Goal: Task Accomplishment & Management: Manage account settings

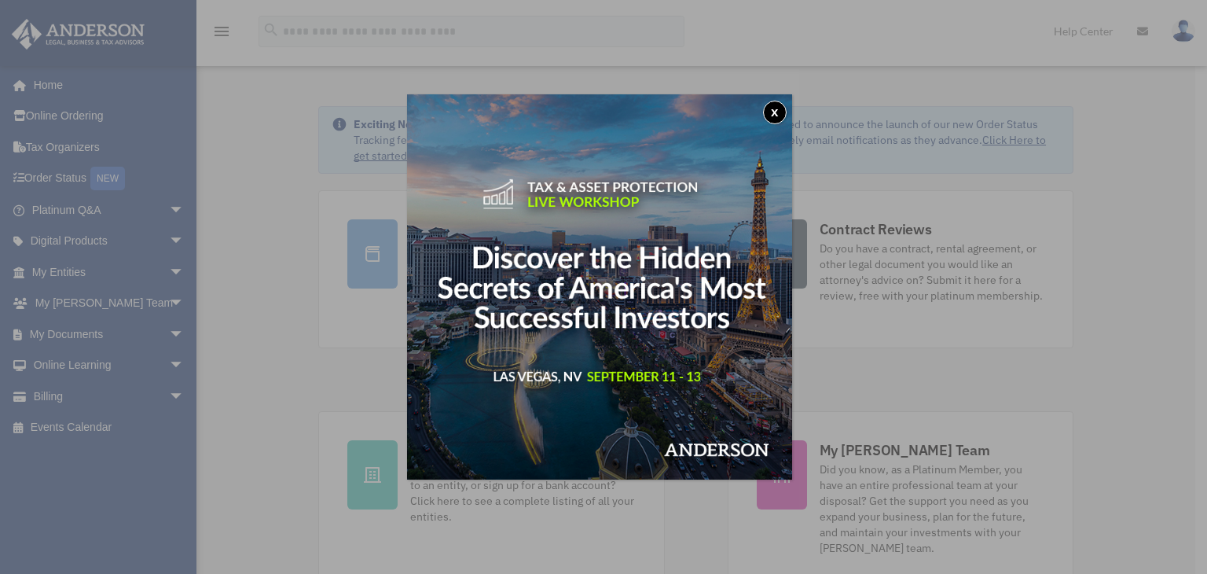
click at [776, 108] on button "x" at bounding box center [775, 113] width 24 height 24
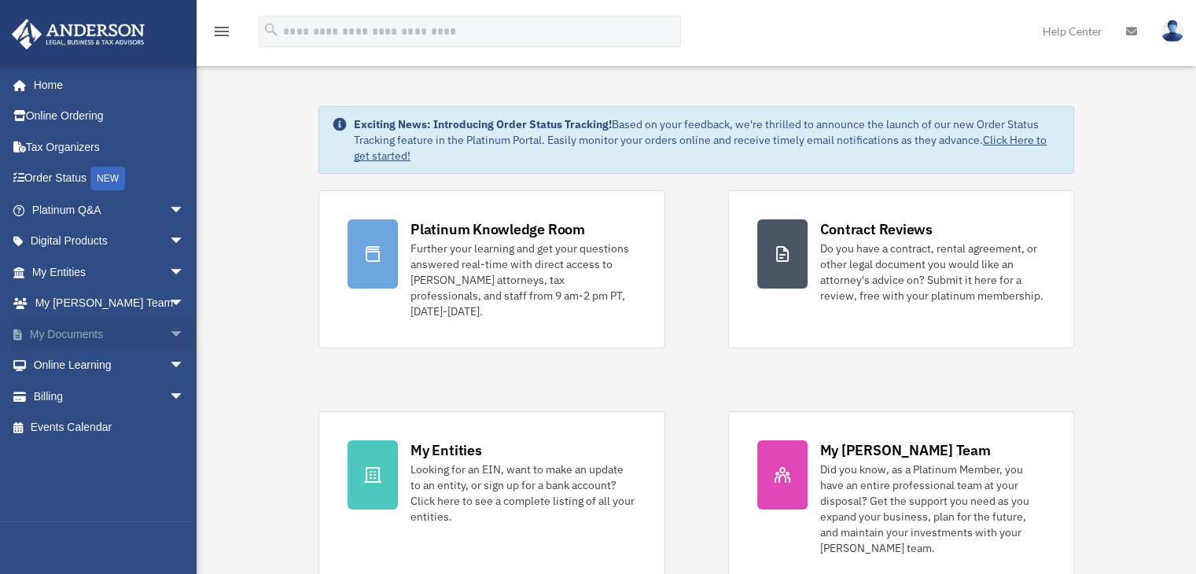
click at [112, 338] on link "My Documents arrow_drop_down" at bounding box center [109, 333] width 197 height 31
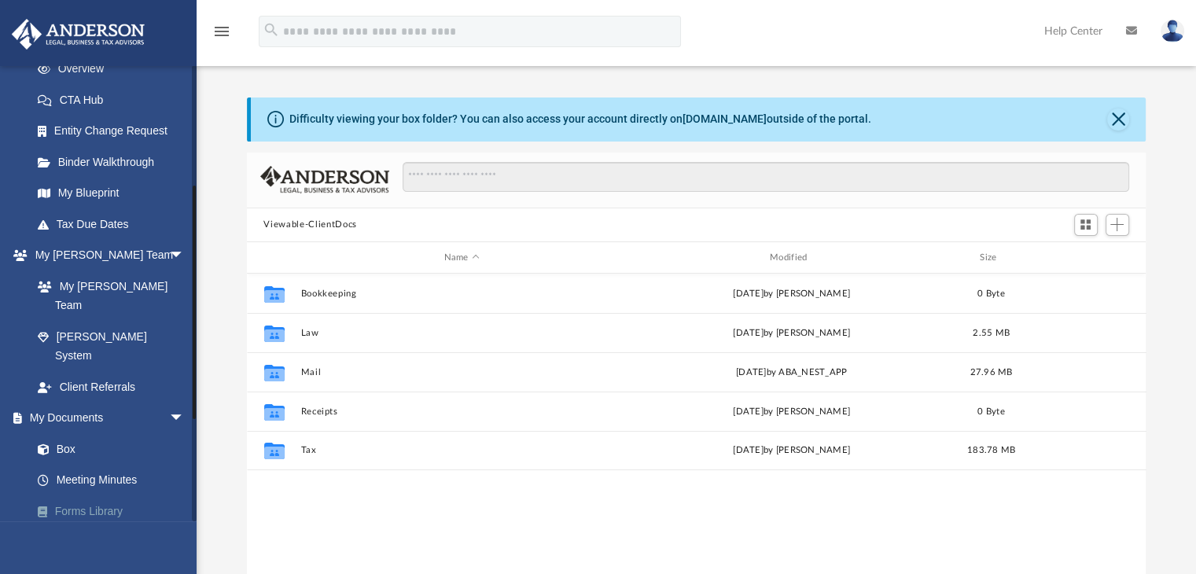
scroll to position [236, 0]
click at [77, 432] on link "Box" at bounding box center [115, 447] width 186 height 31
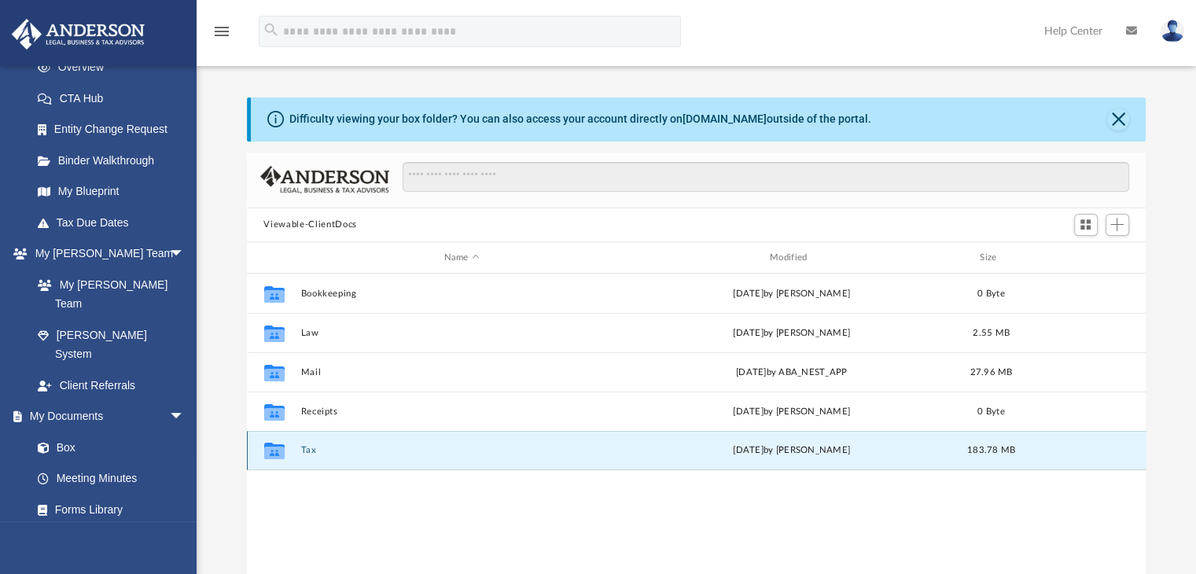
click at [310, 450] on button "Tax" at bounding box center [461, 451] width 322 height 10
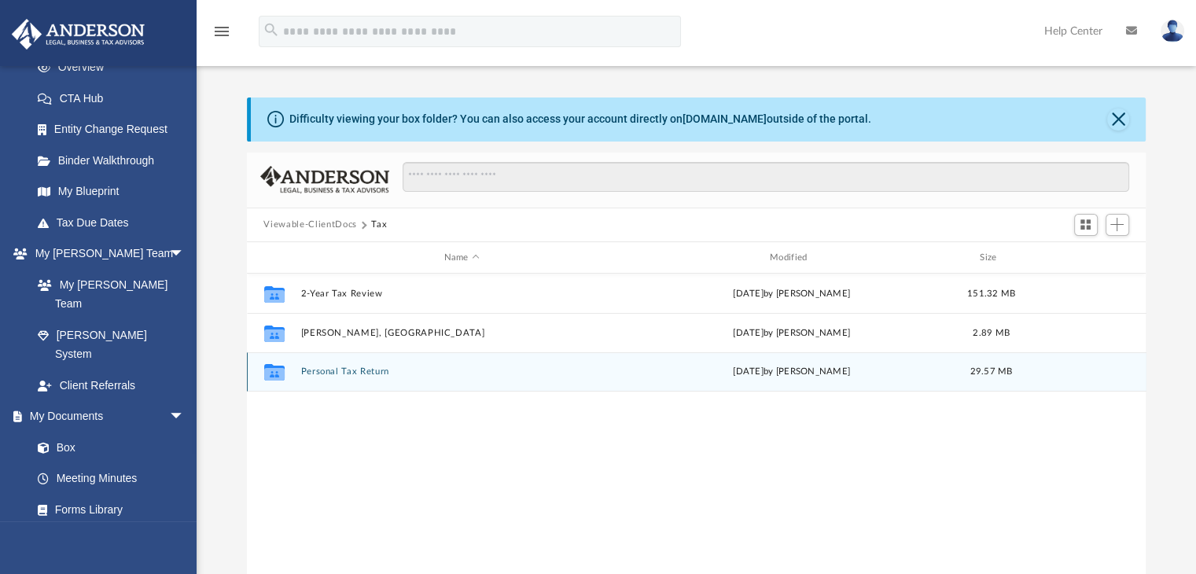
click at [351, 374] on button "Personal Tax Return" at bounding box center [461, 372] width 322 height 10
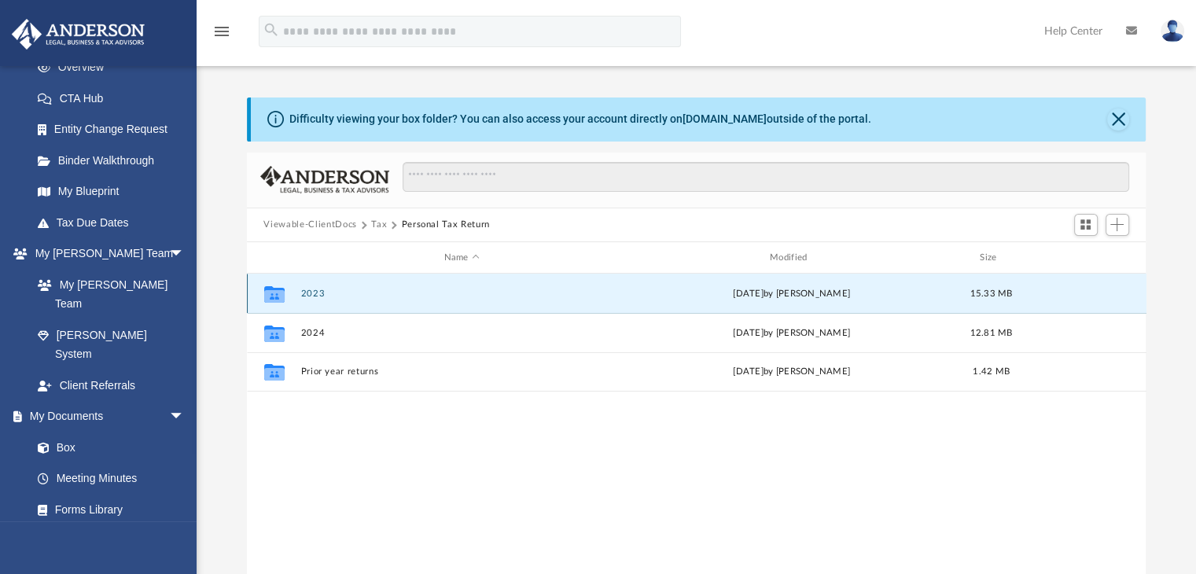
click at [309, 295] on button "2023" at bounding box center [461, 294] width 322 height 10
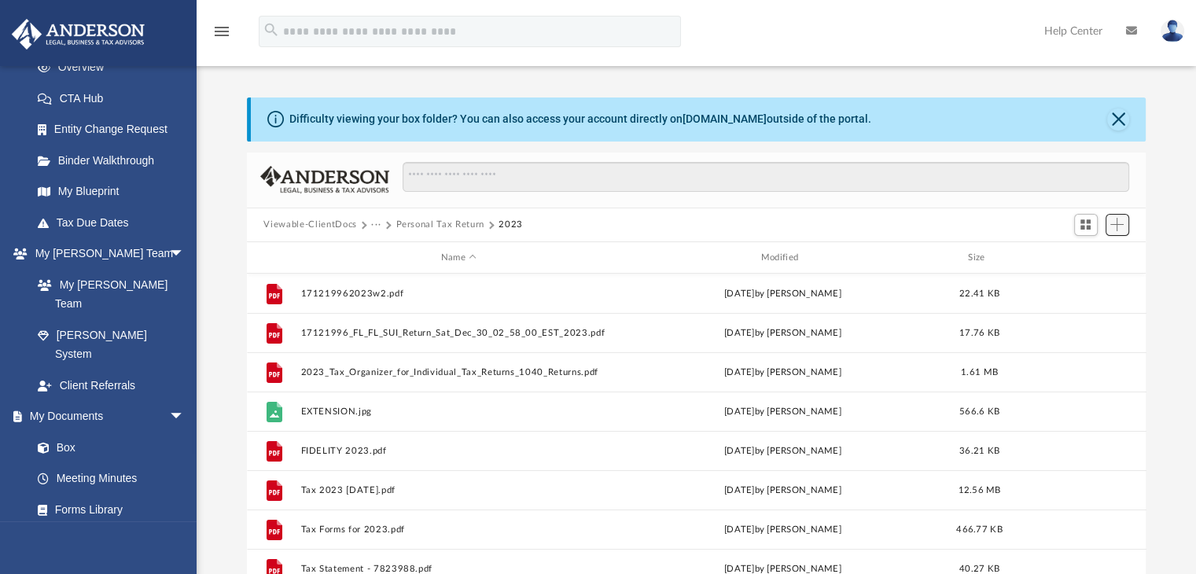
click at [1113, 221] on span "Add" at bounding box center [1116, 224] width 13 height 13
click at [1094, 248] on li "Upload" at bounding box center [1094, 256] width 50 height 17
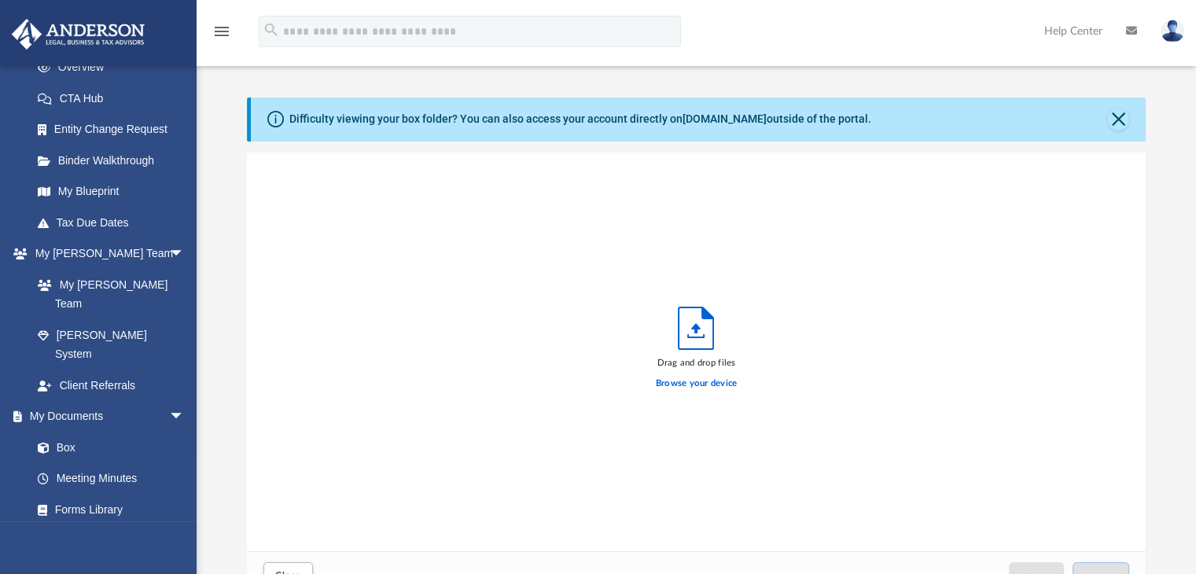
scroll to position [387, 887]
click at [723, 381] on label "Browse your device" at bounding box center [697, 384] width 82 height 14
click at [0, 0] on input "Browse your device" at bounding box center [0, 0] width 0 height 0
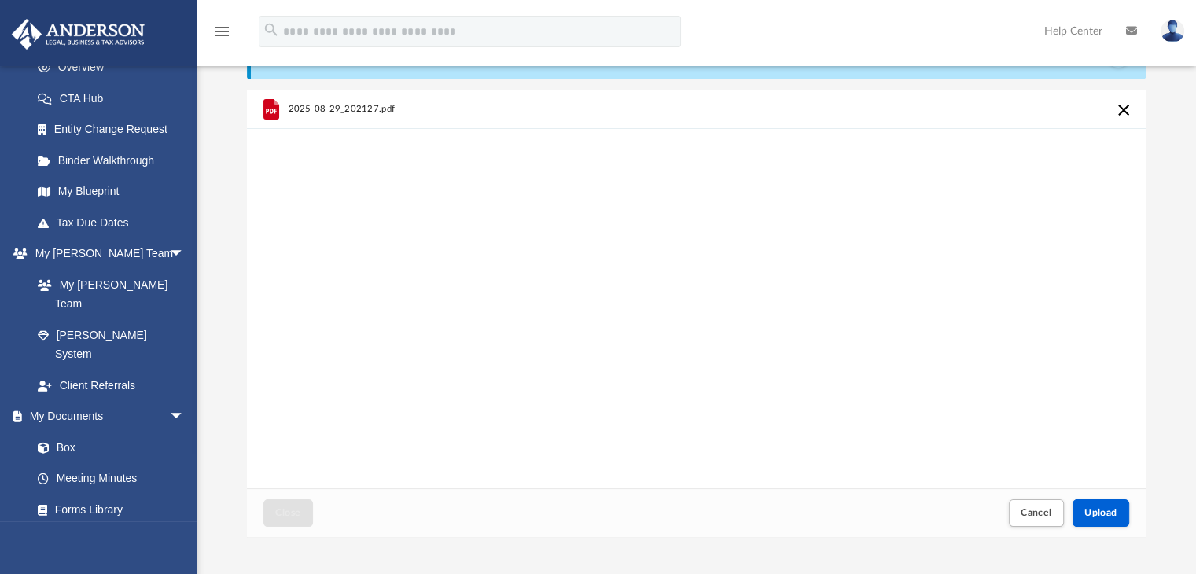
scroll to position [355, 0]
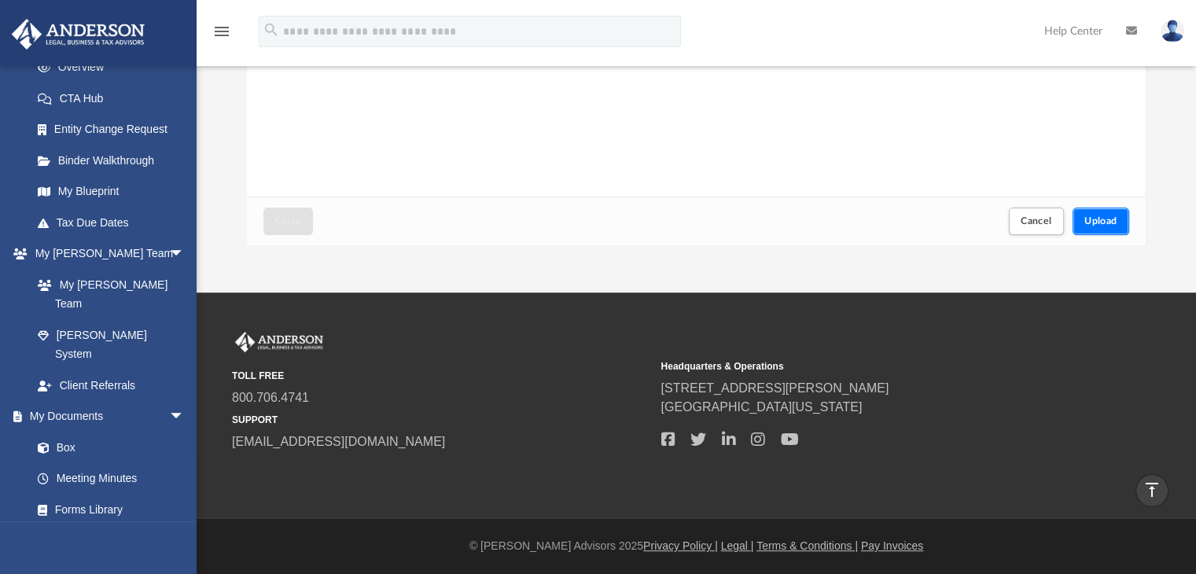
click at [1091, 225] on span "Upload" at bounding box center [1100, 220] width 33 height 9
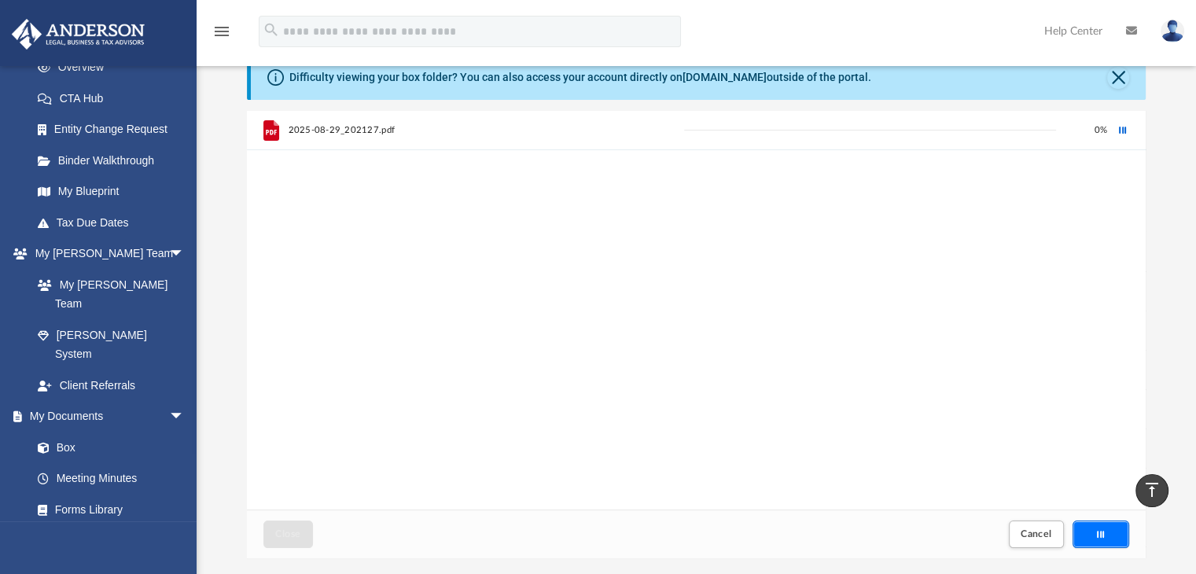
scroll to position [0, 0]
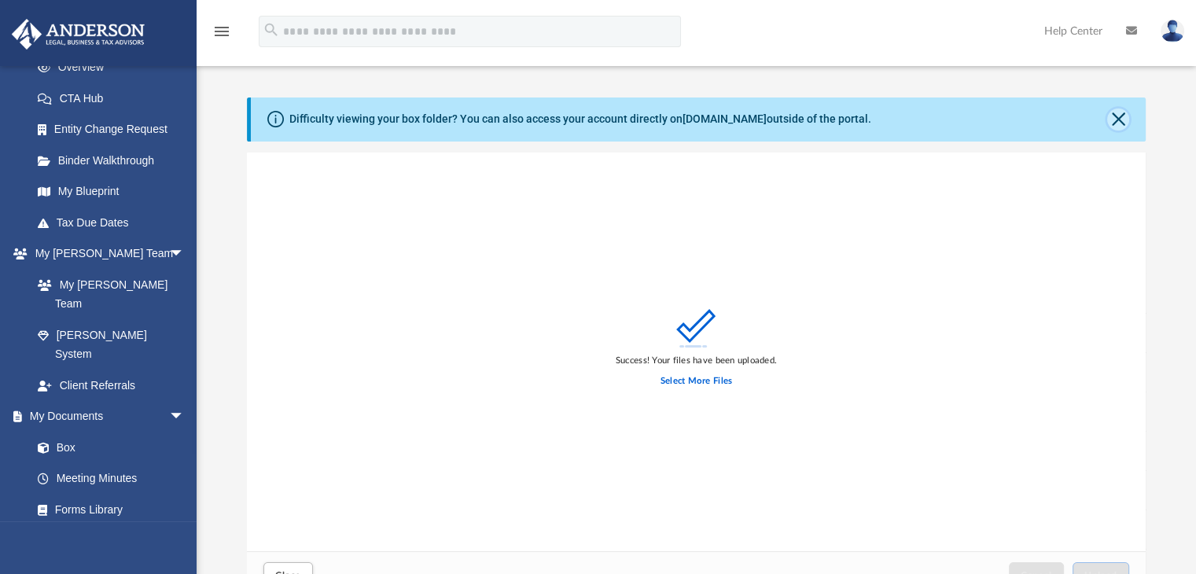
click at [1122, 119] on button "Close" at bounding box center [1118, 119] width 22 height 22
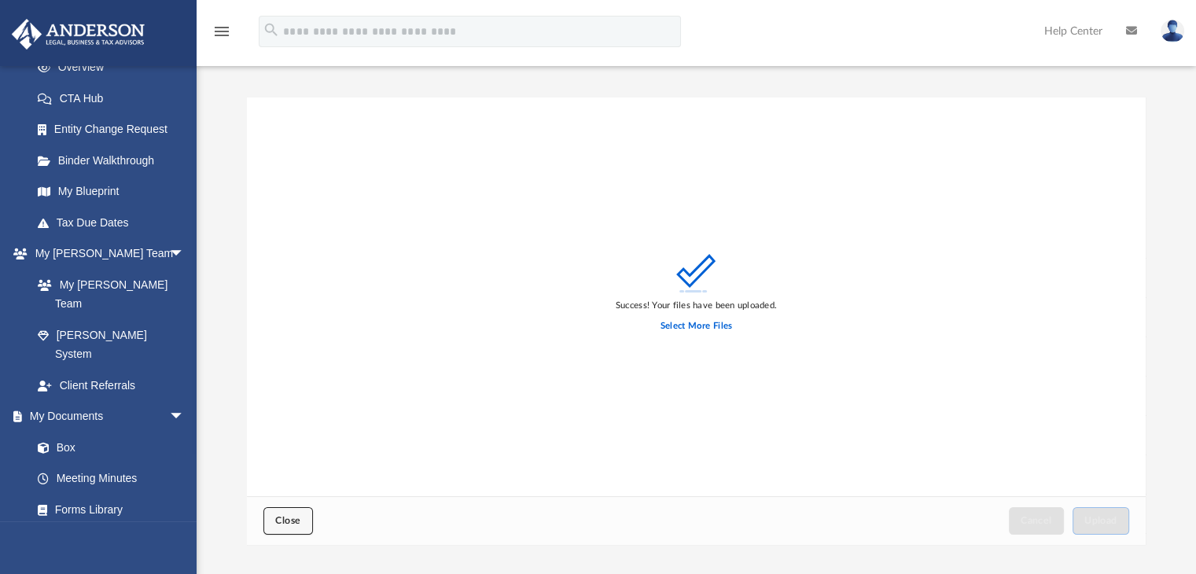
click at [295, 520] on span "Close" at bounding box center [287, 520] width 25 height 9
